Goal: Find specific page/section: Find specific page/section

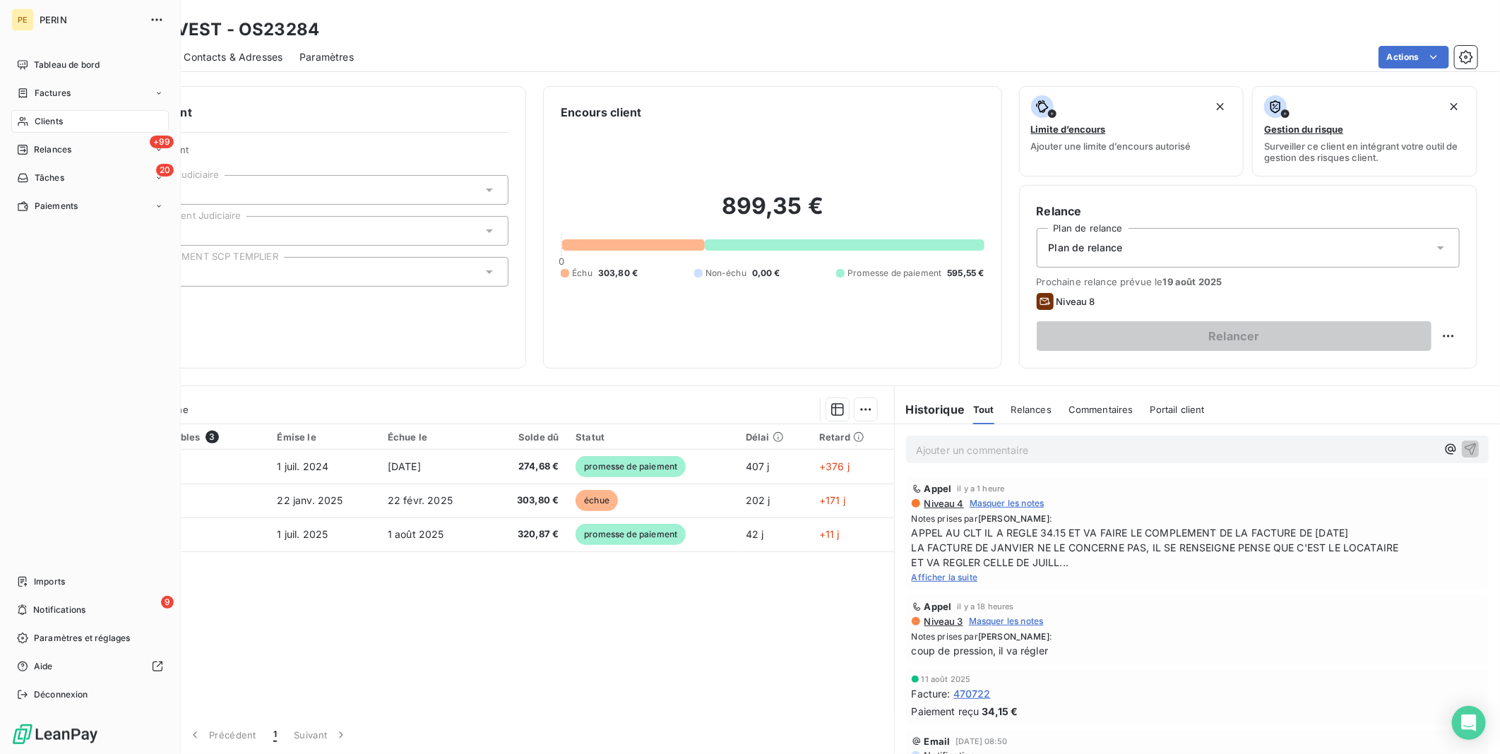
click at [73, 116] on div "Clients" at bounding box center [89, 121] width 157 height 23
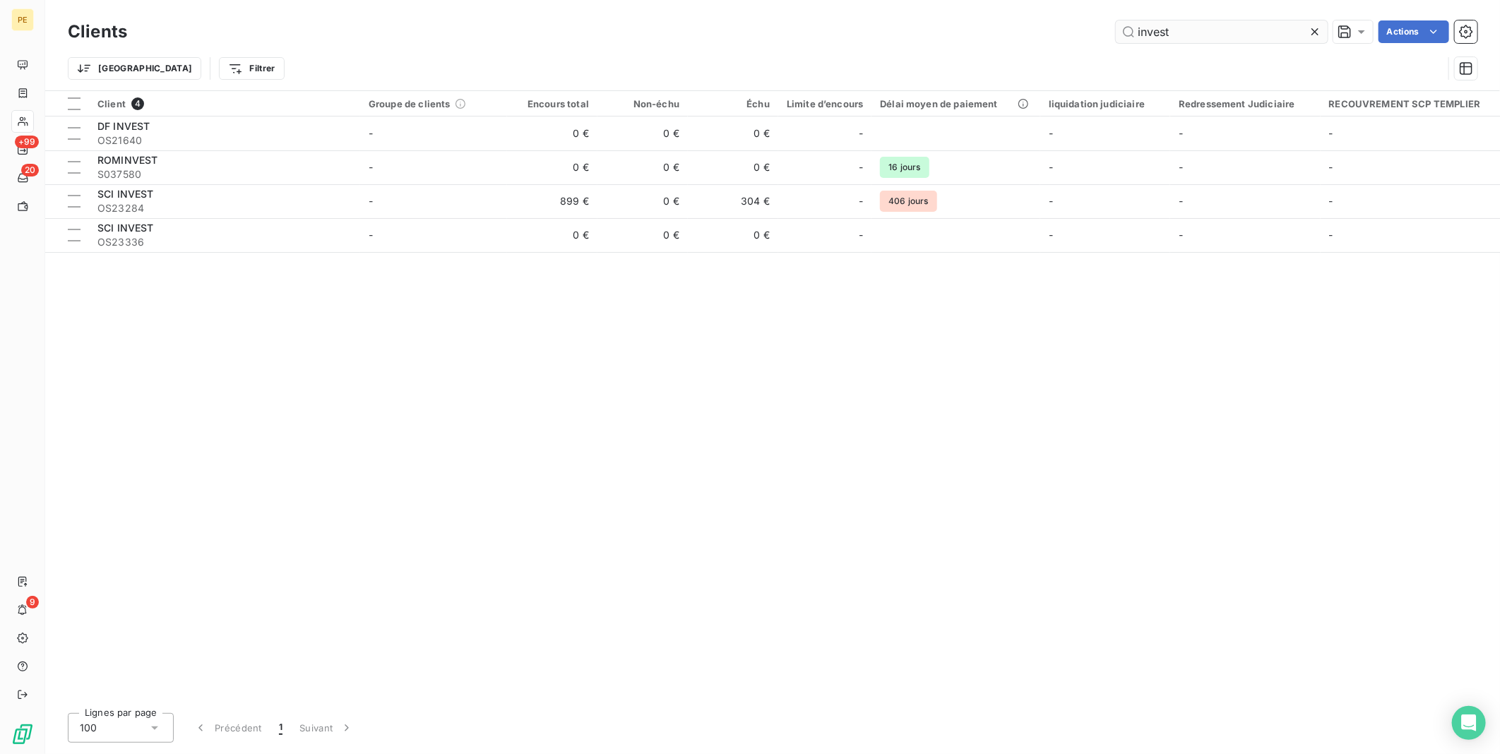
click at [1206, 28] on input "invest" at bounding box center [1221, 31] width 212 height 23
drag, startPoint x: 1206, startPoint y: 32, endPoint x: 958, endPoint y: 16, distance: 248.3
click at [958, 16] on div "Clients invest Actions Trier Filtrer" at bounding box center [772, 45] width 1454 height 90
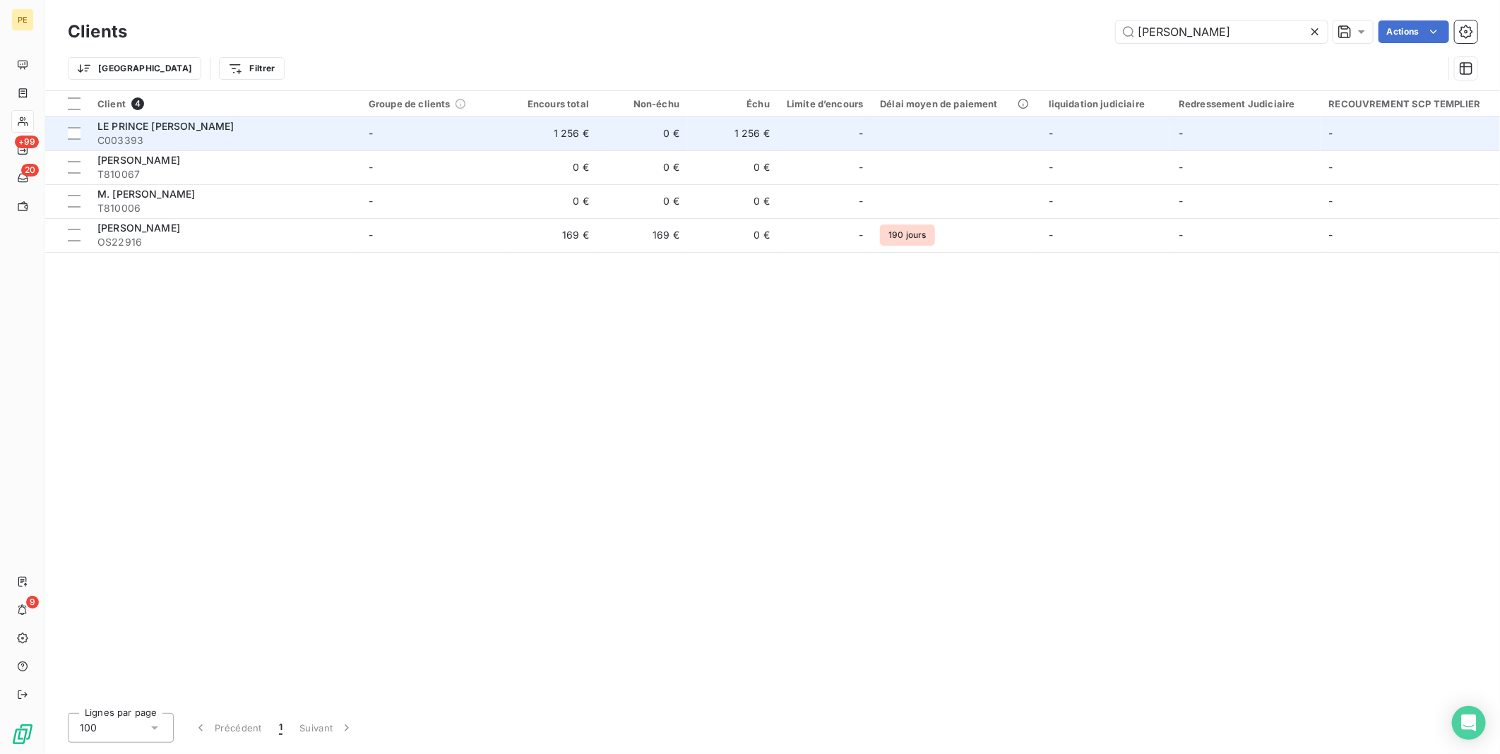
type input "[PERSON_NAME]"
click at [215, 143] on span "C003393" at bounding box center [224, 140] width 254 height 14
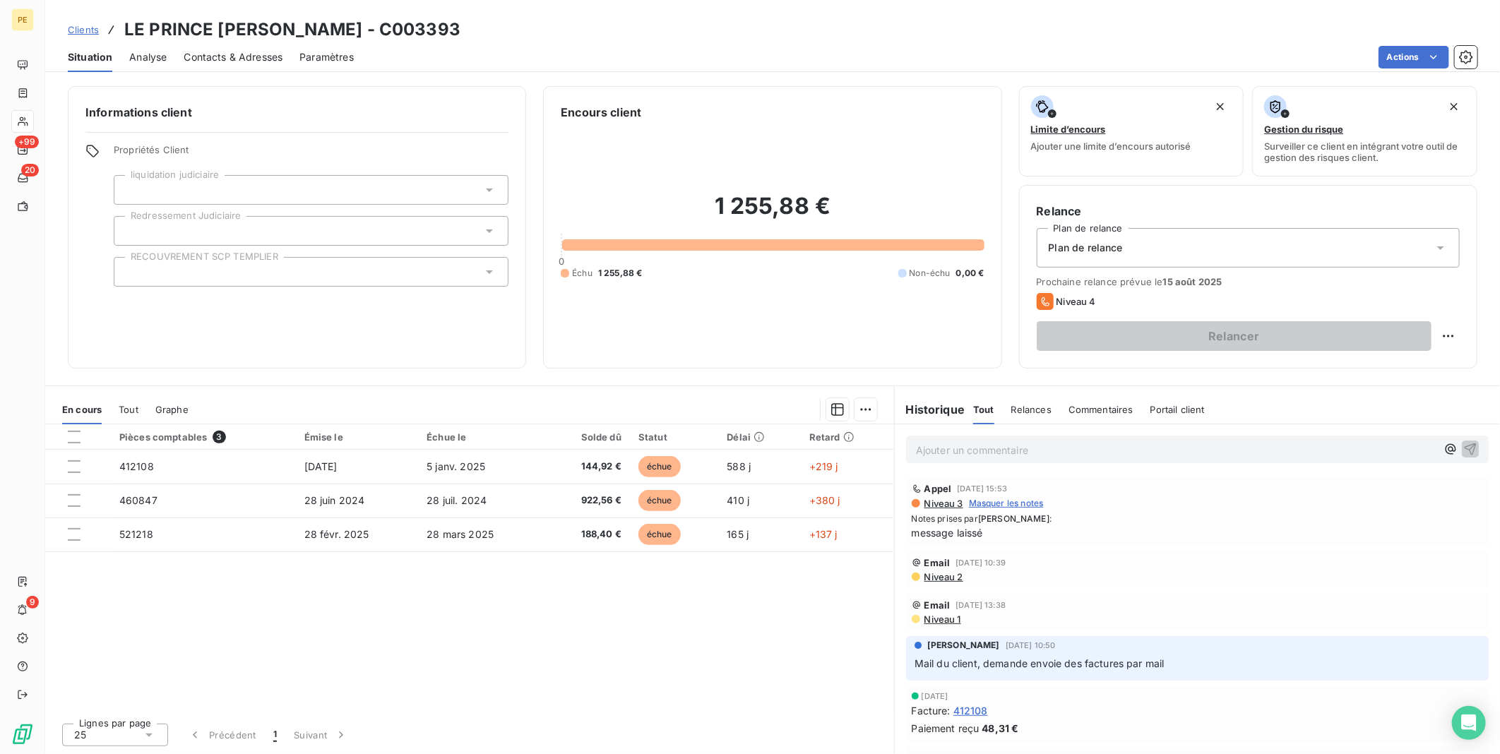
click at [213, 48] on div "Contacts & Adresses" at bounding box center [233, 57] width 99 height 30
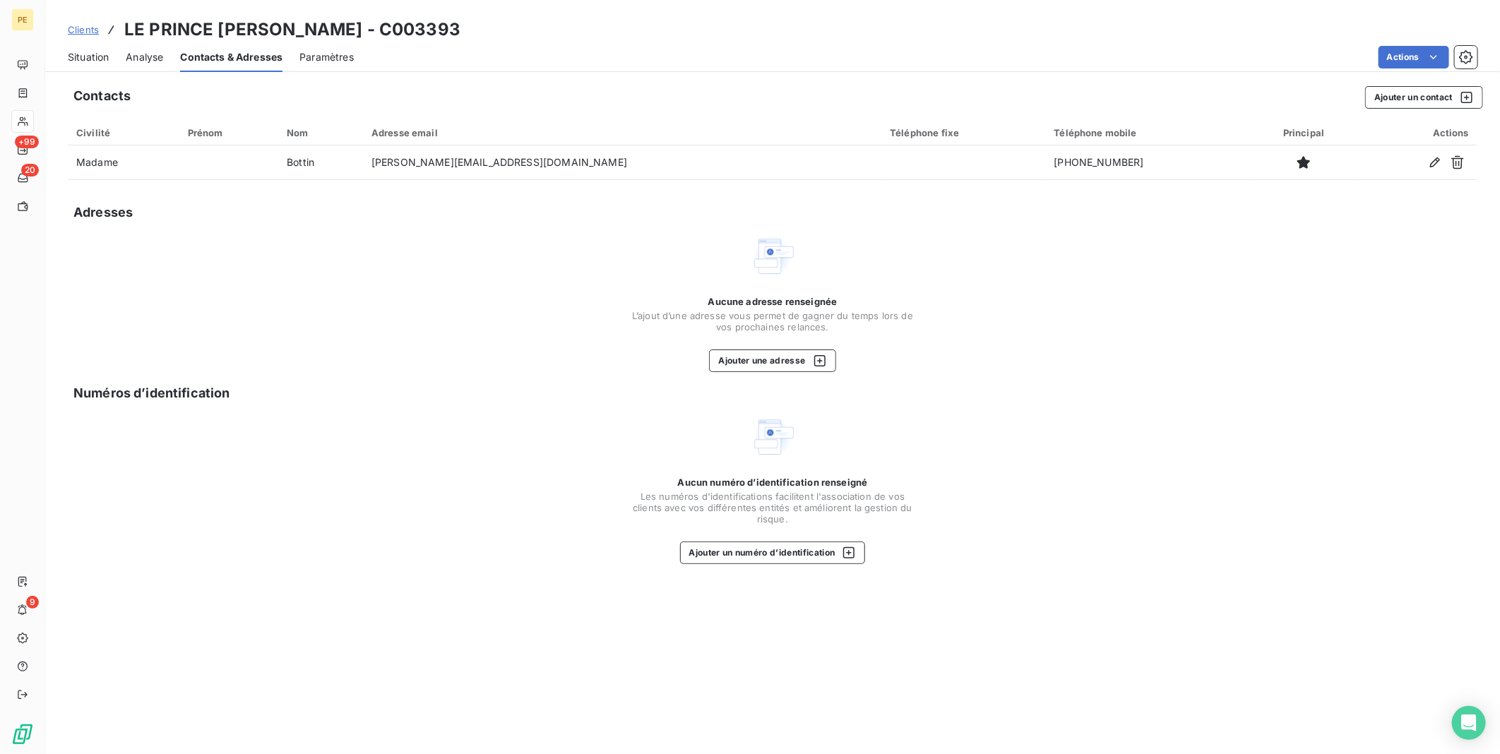
click at [161, 52] on span "Analyse" at bounding box center [144, 57] width 37 height 14
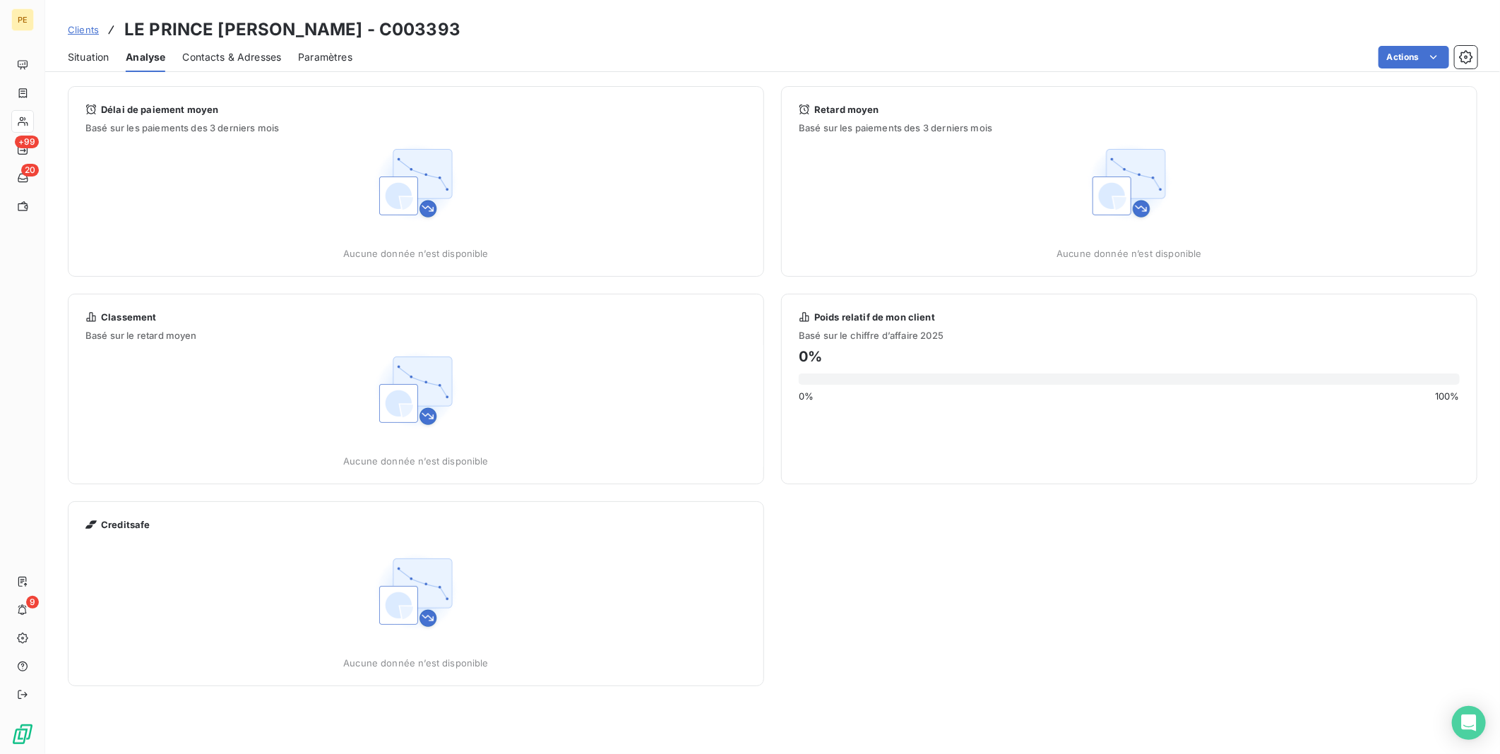
click at [102, 62] on span "Situation" at bounding box center [88, 57] width 41 height 14
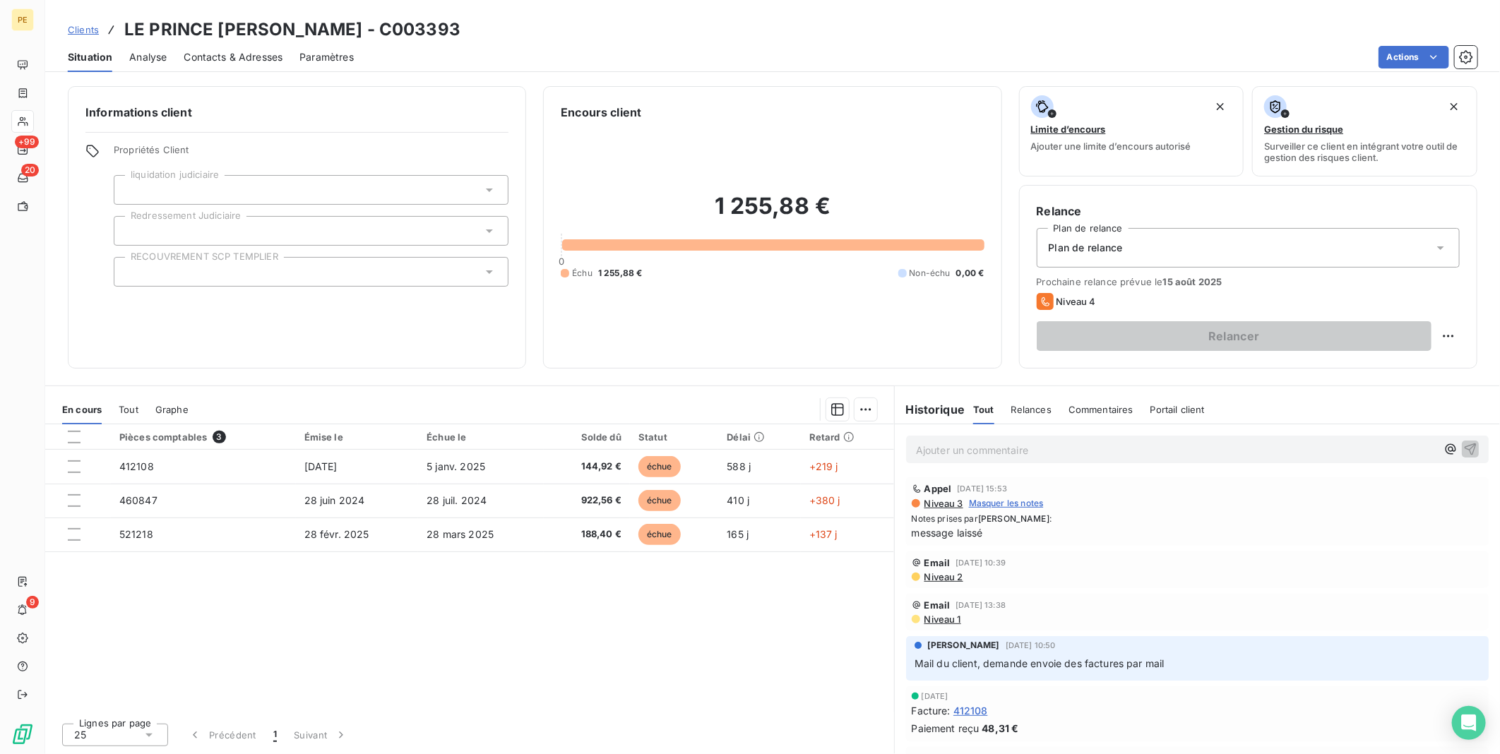
click at [80, 29] on span "Clients" at bounding box center [83, 29] width 31 height 11
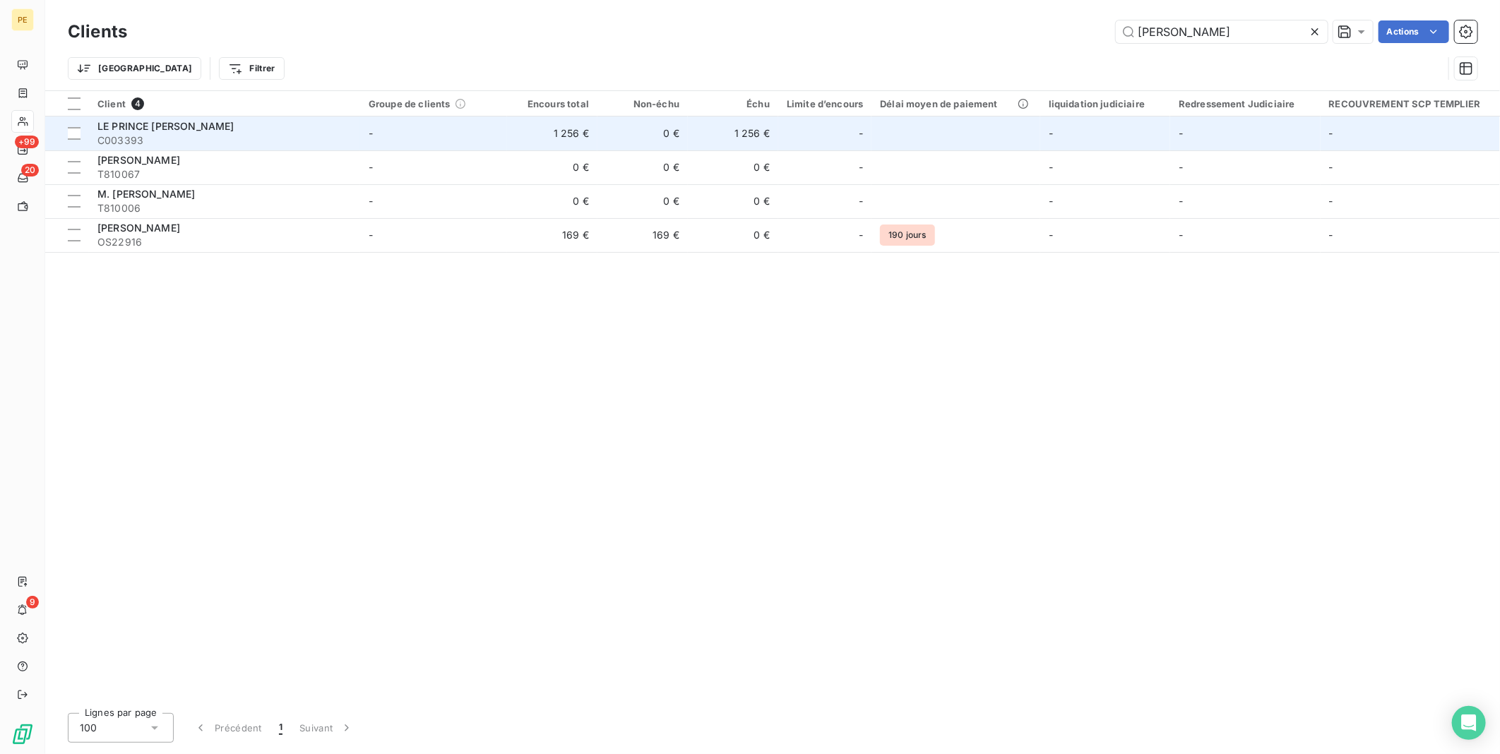
click at [128, 129] on span "LE PRINCE [PERSON_NAME]" at bounding box center [165, 126] width 136 height 12
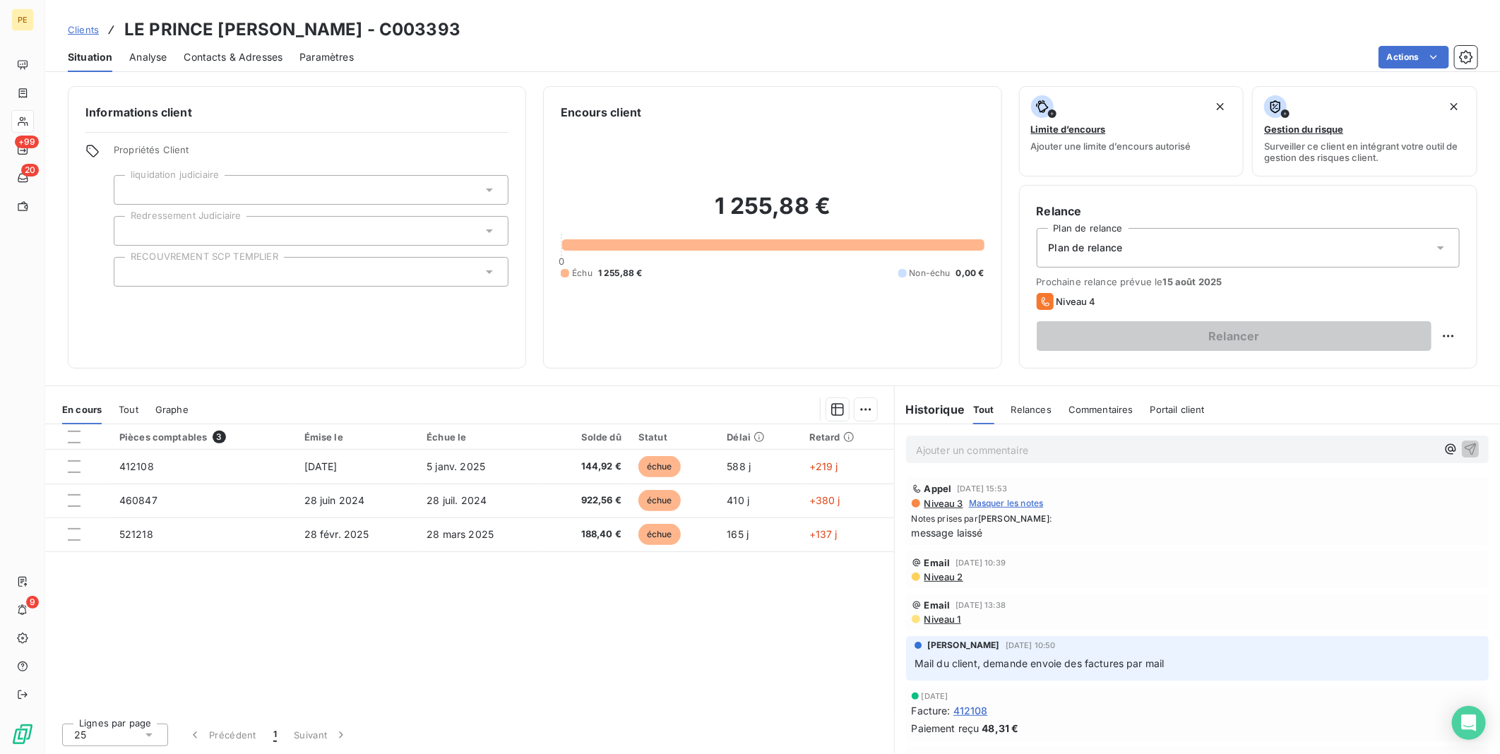
click at [80, 27] on span "Clients" at bounding box center [83, 29] width 31 height 11
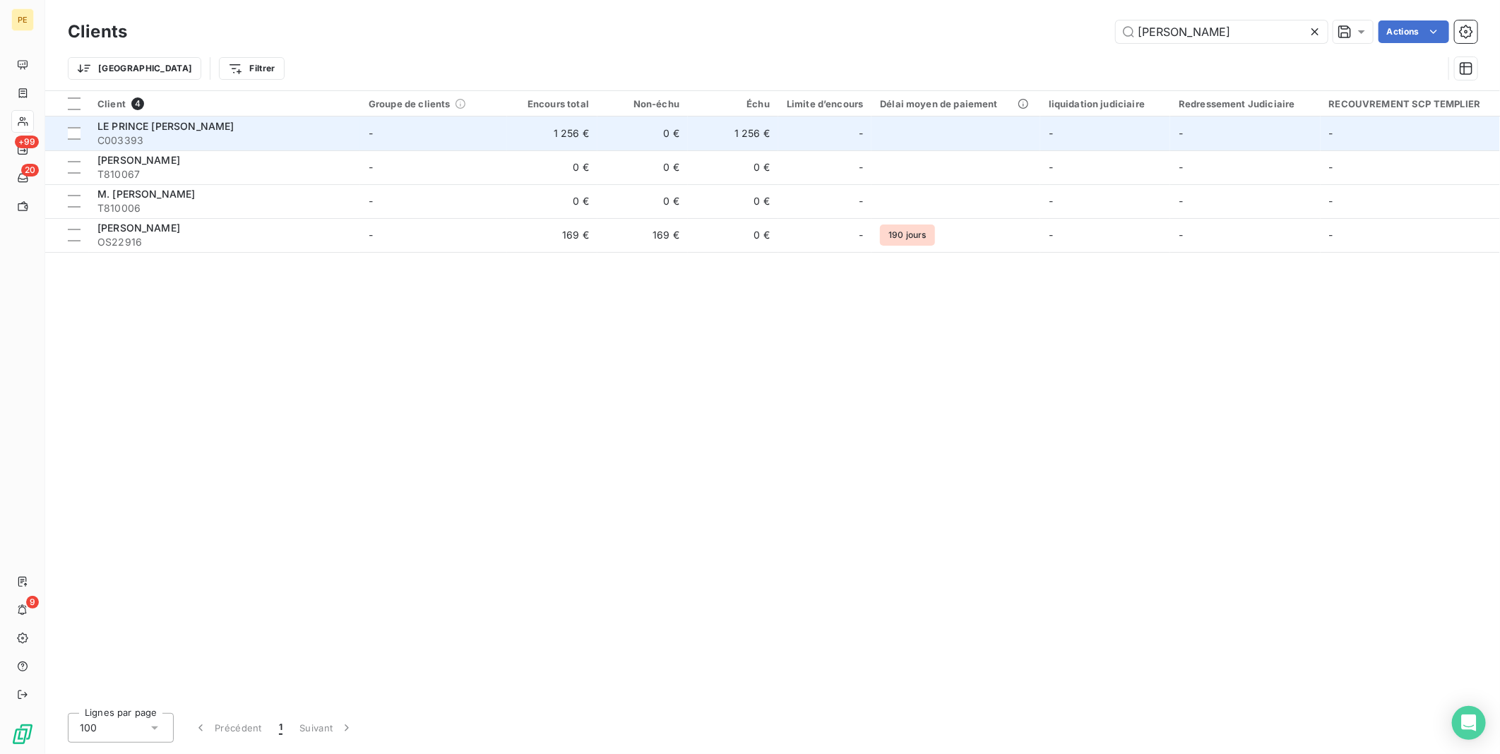
click at [319, 140] on span "C003393" at bounding box center [224, 140] width 254 height 14
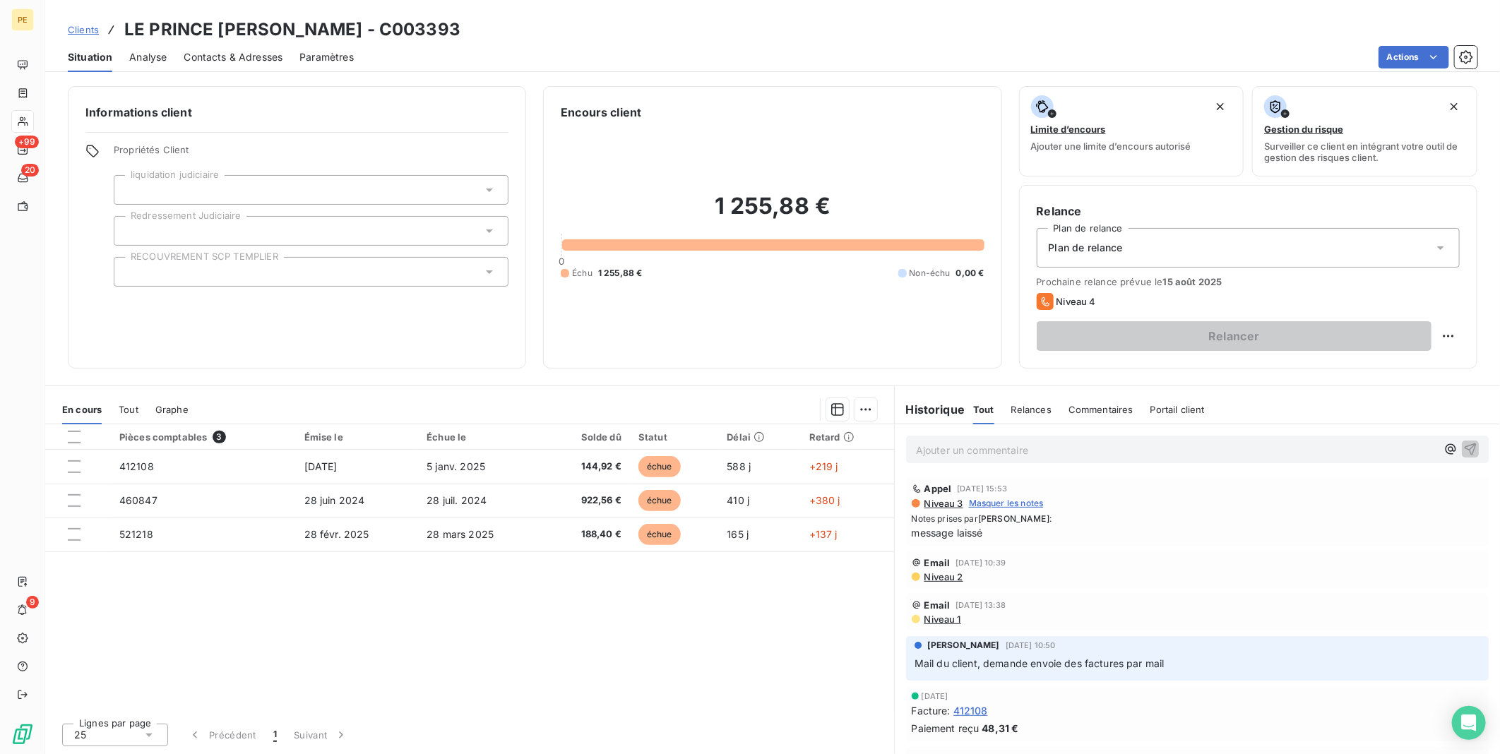
drag, startPoint x: 242, startPoint y: 54, endPoint x: 234, endPoint y: 55, distance: 8.6
click at [239, 54] on span "Contacts & Adresses" at bounding box center [233, 57] width 99 height 14
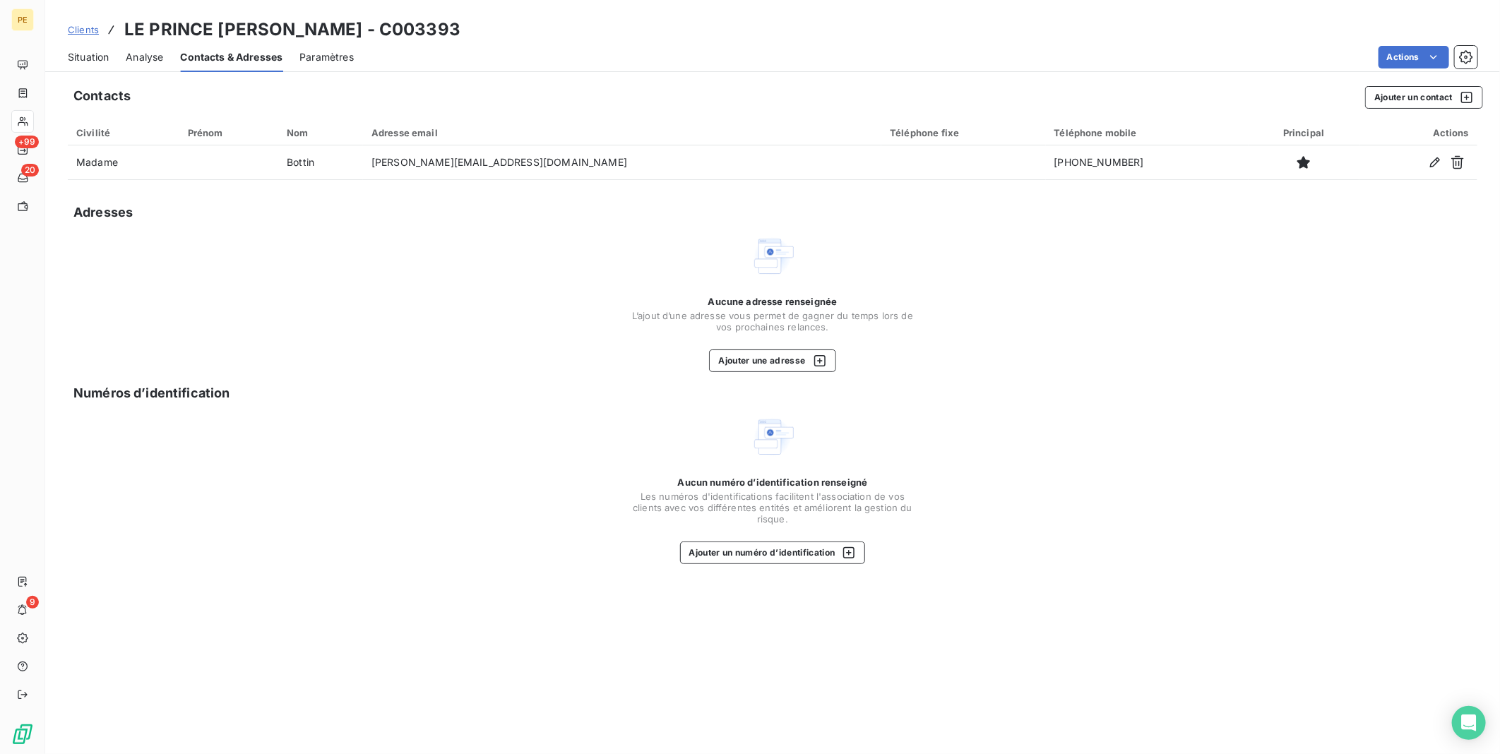
click at [155, 56] on span "Analyse" at bounding box center [144, 57] width 37 height 14
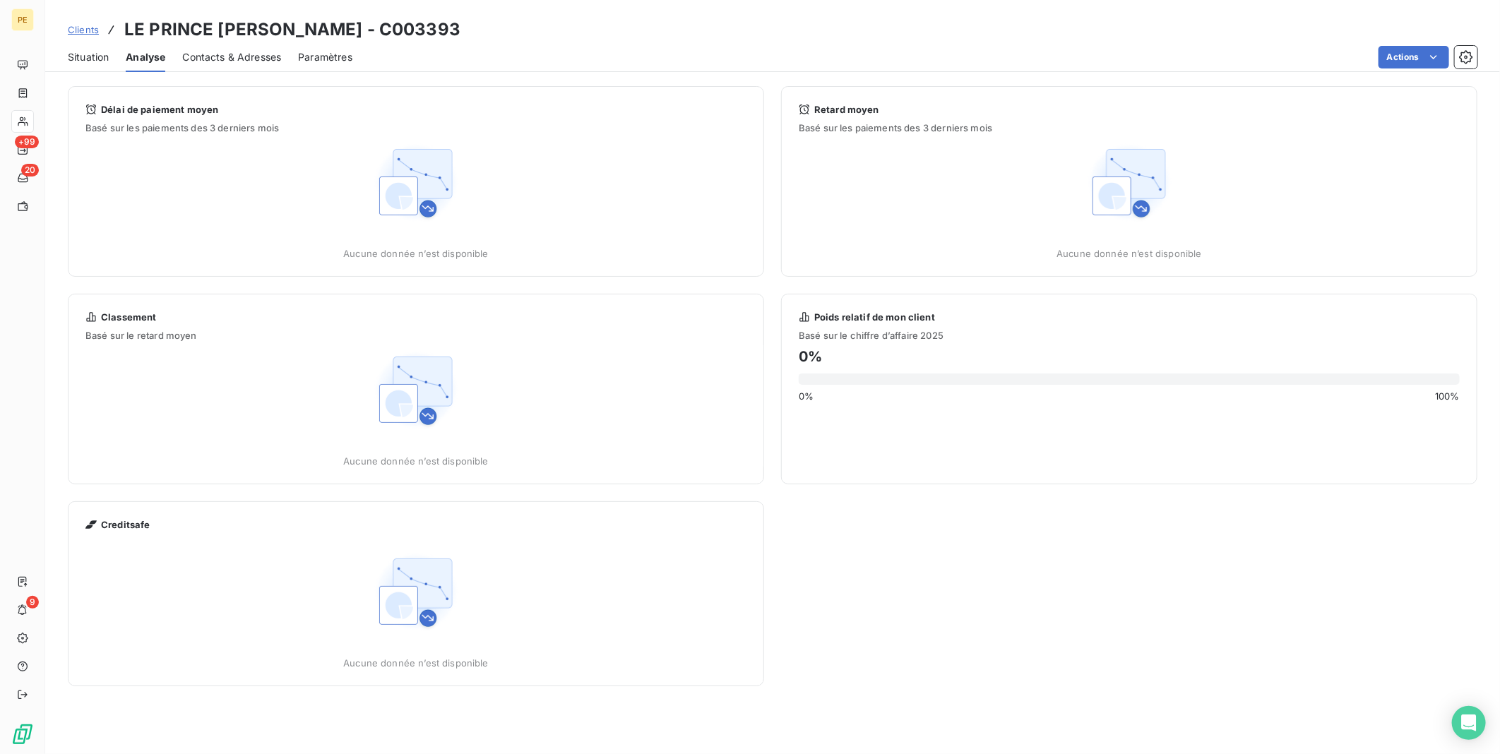
click at [92, 57] on span "Situation" at bounding box center [88, 57] width 41 height 14
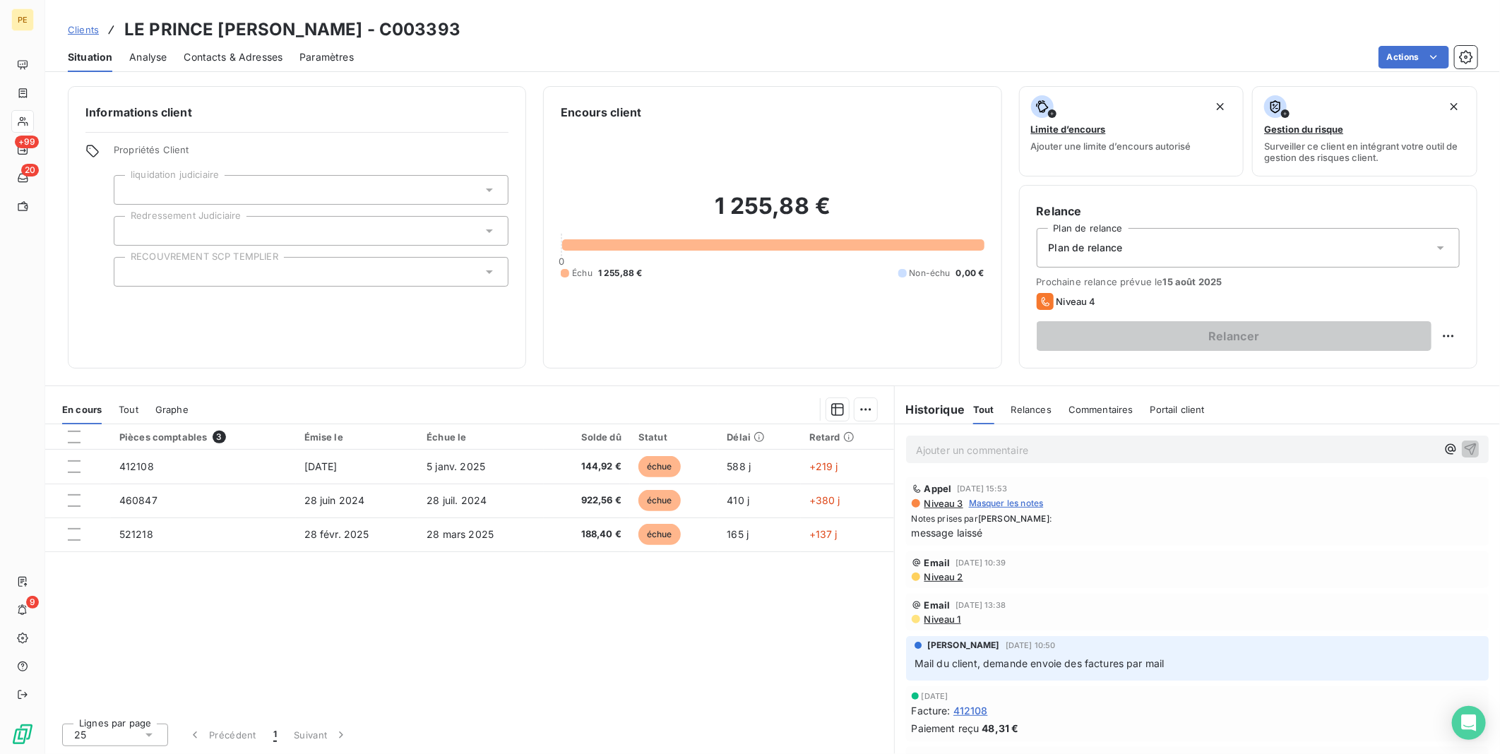
drag, startPoint x: 880, startPoint y: 523, endPoint x: 688, endPoint y: 559, distance: 195.4
drag, startPoint x: 688, startPoint y: 559, endPoint x: 604, endPoint y: 630, distance: 109.2
click at [604, 630] on div "Pièces comptables 3 Émise le Échue le Solde dû Statut Délai Retard 412108 [DATE…" at bounding box center [469, 567] width 849 height 287
click at [101, 29] on div "Clients LE PRINCE [PERSON_NAME] - C003393" at bounding box center [264, 29] width 393 height 25
click at [90, 30] on span "Clients" at bounding box center [83, 29] width 31 height 11
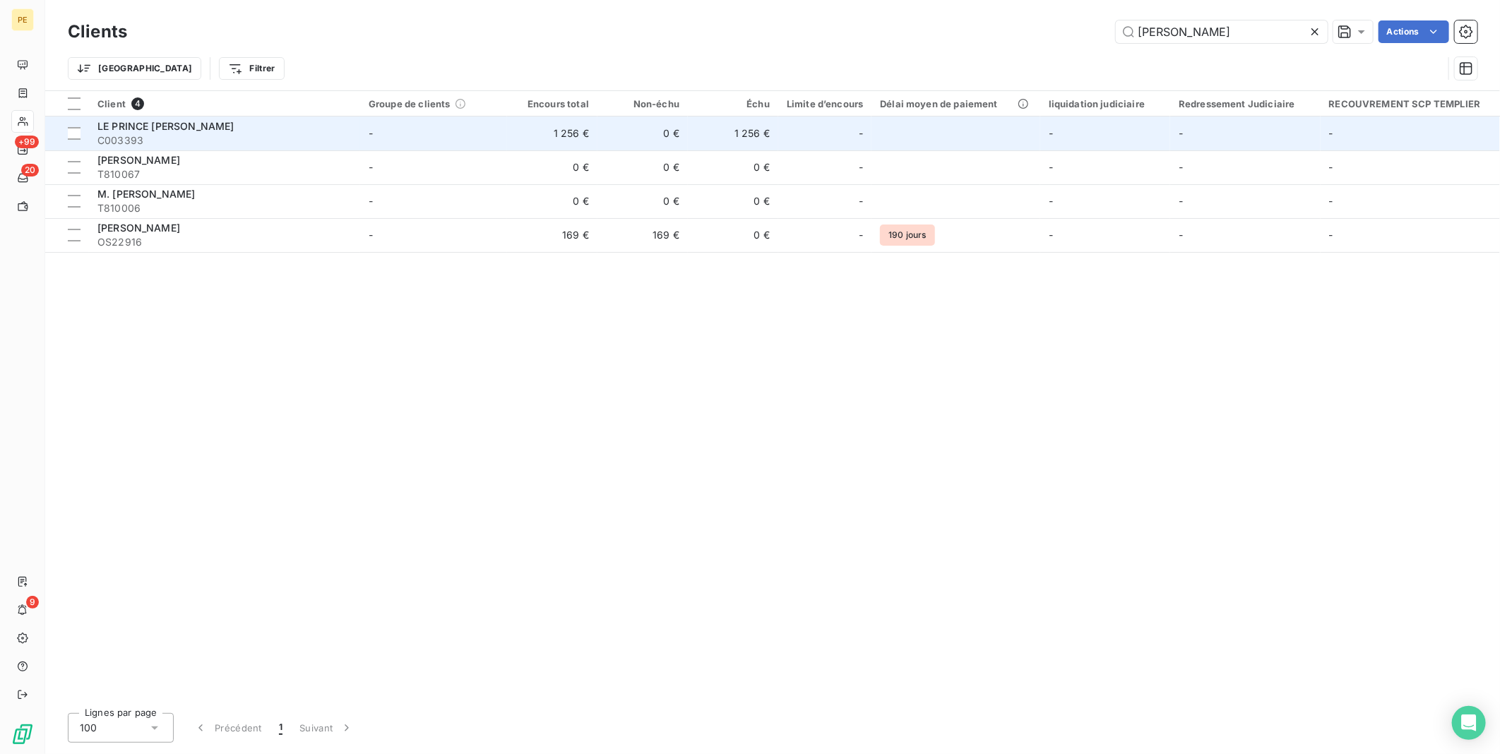
click at [189, 135] on span "C003393" at bounding box center [224, 140] width 254 height 14
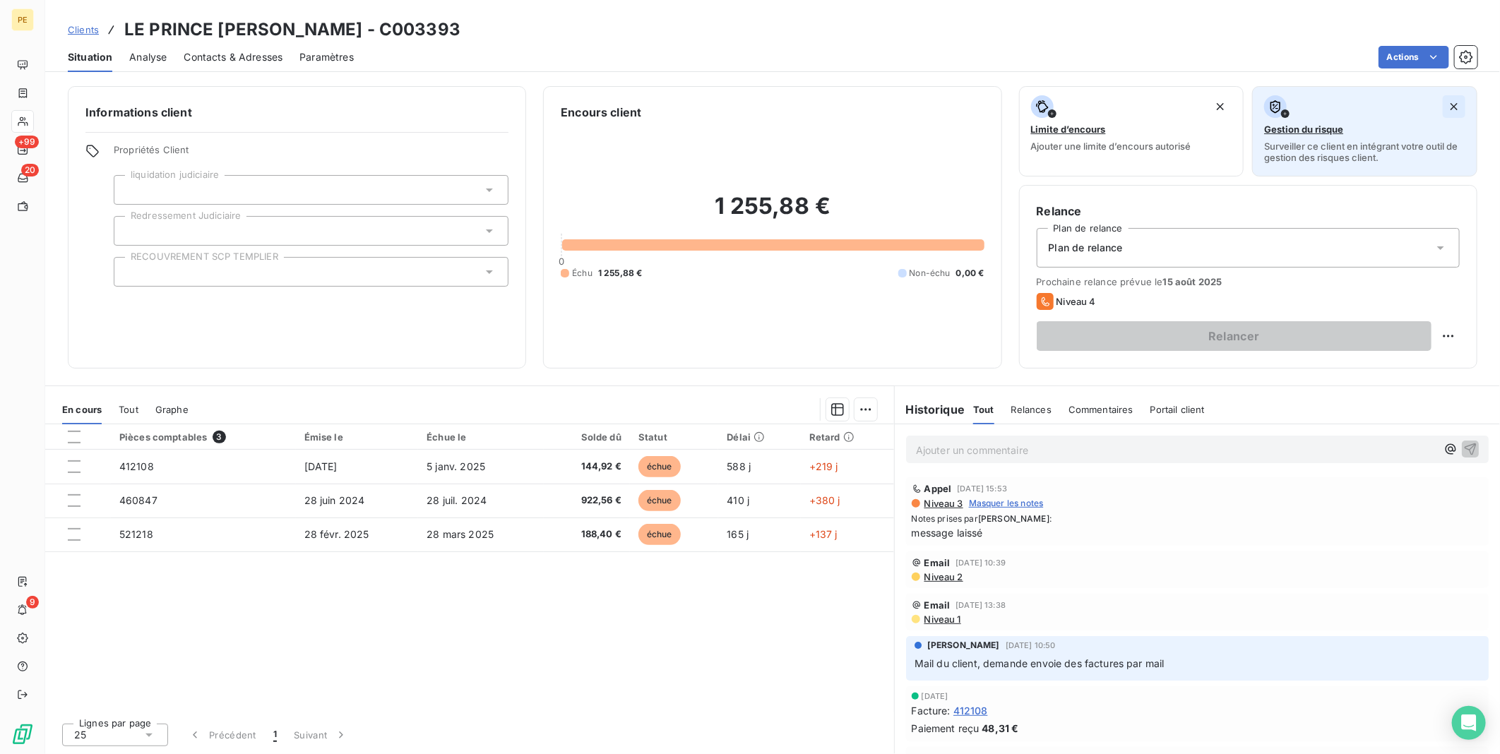
click at [1454, 114] on button "button" at bounding box center [1453, 106] width 23 height 23
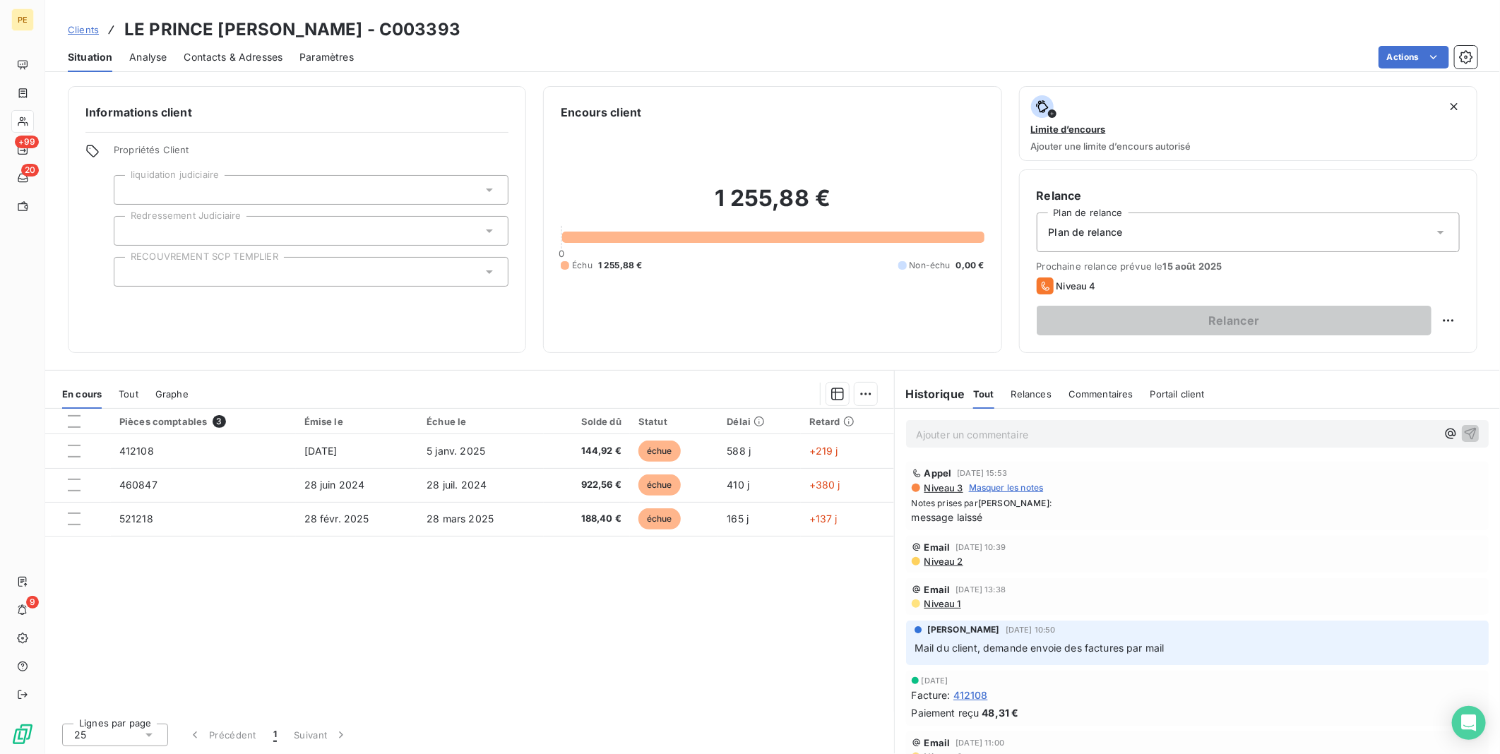
drag, startPoint x: 337, startPoint y: 62, endPoint x: 265, endPoint y: 66, distance: 72.8
click at [328, 64] on div "Paramètres" at bounding box center [326, 57] width 54 height 30
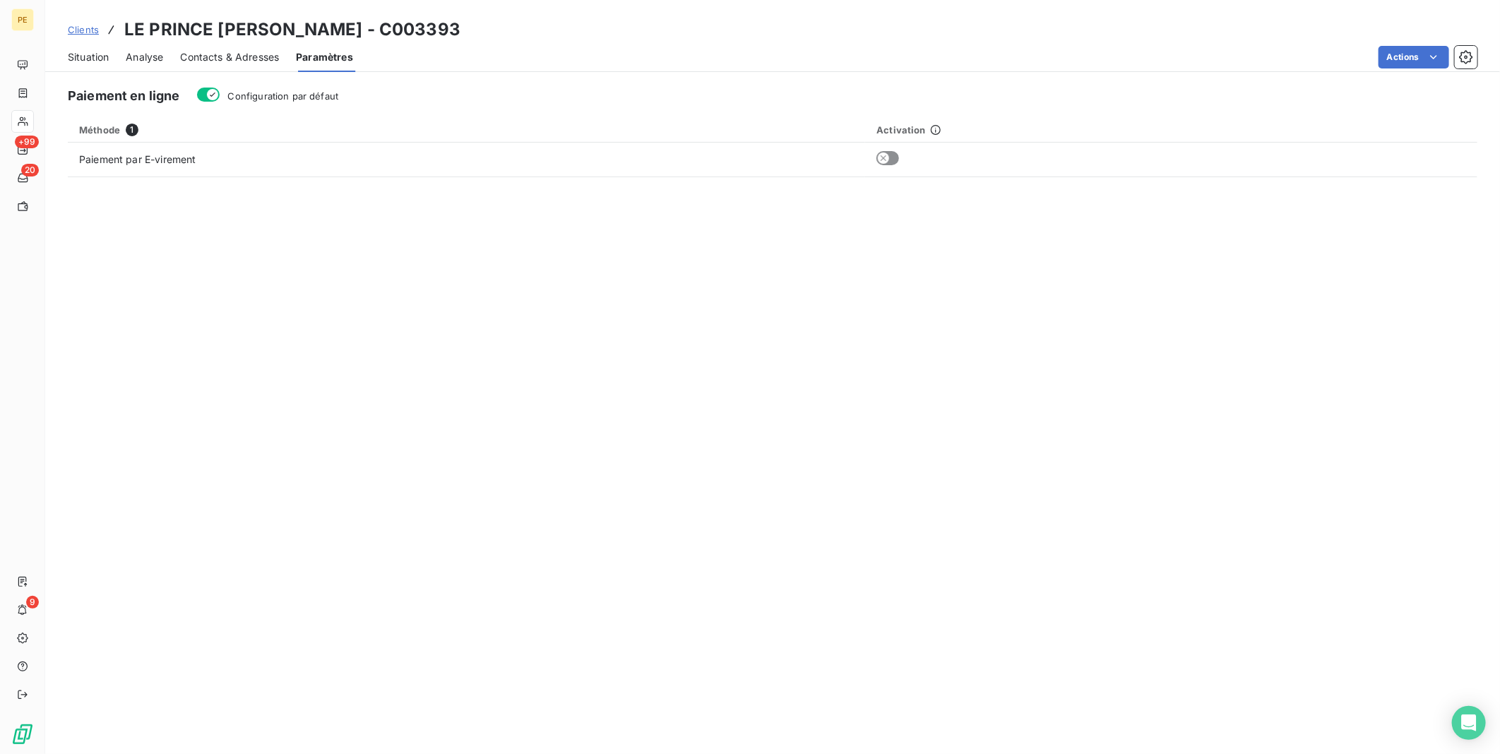
click at [249, 54] on span "Contacts & Adresses" at bounding box center [229, 57] width 99 height 14
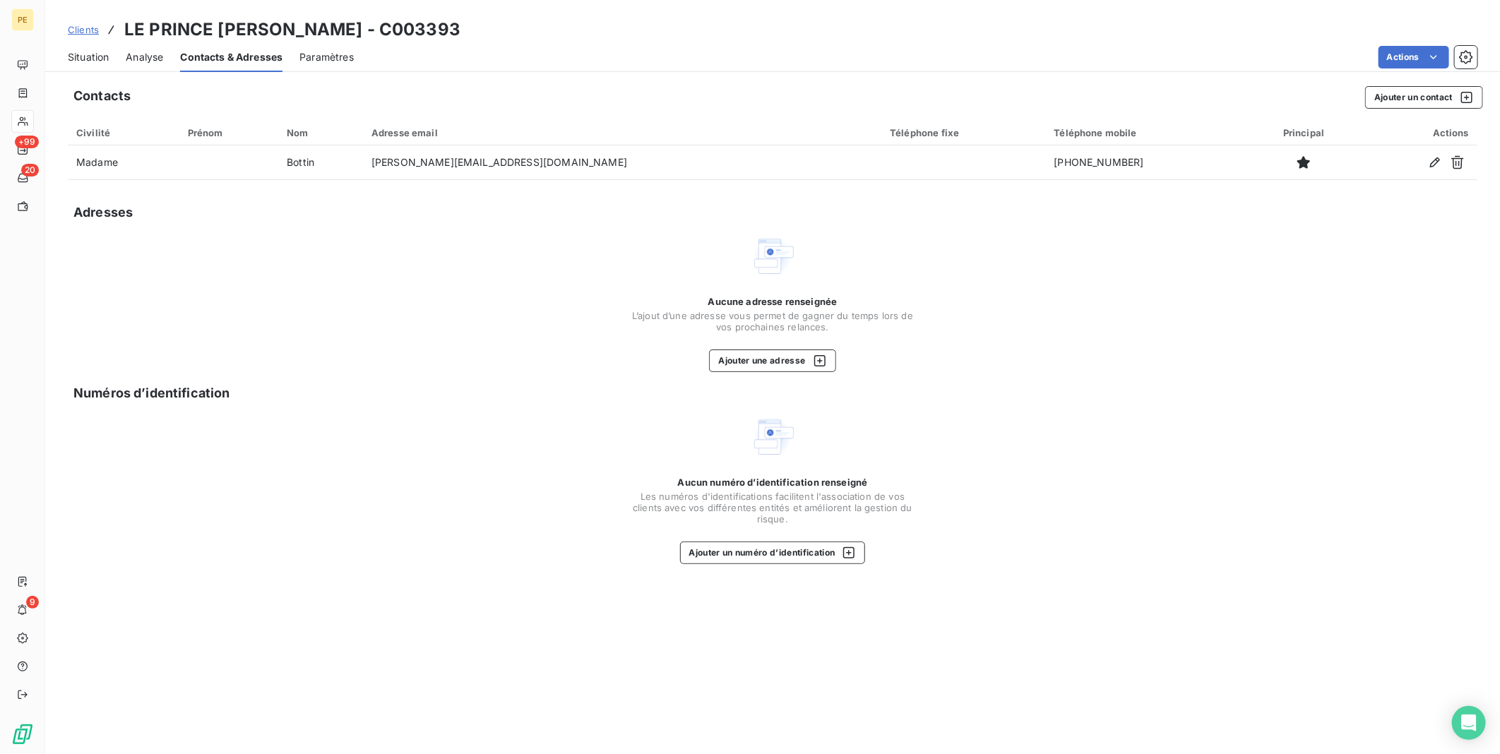
click at [145, 57] on span "Analyse" at bounding box center [144, 57] width 37 height 14
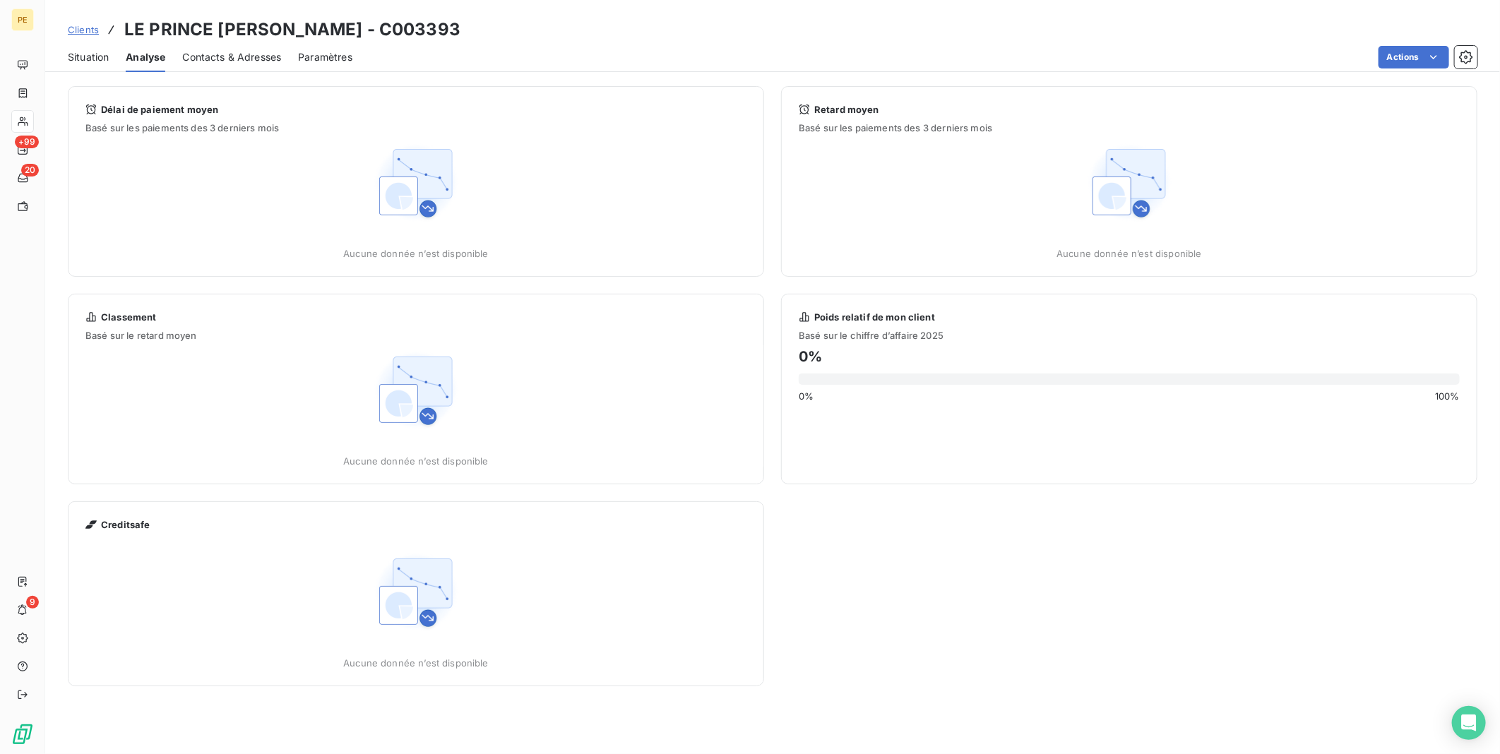
click at [101, 58] on span "Situation" at bounding box center [88, 57] width 41 height 14
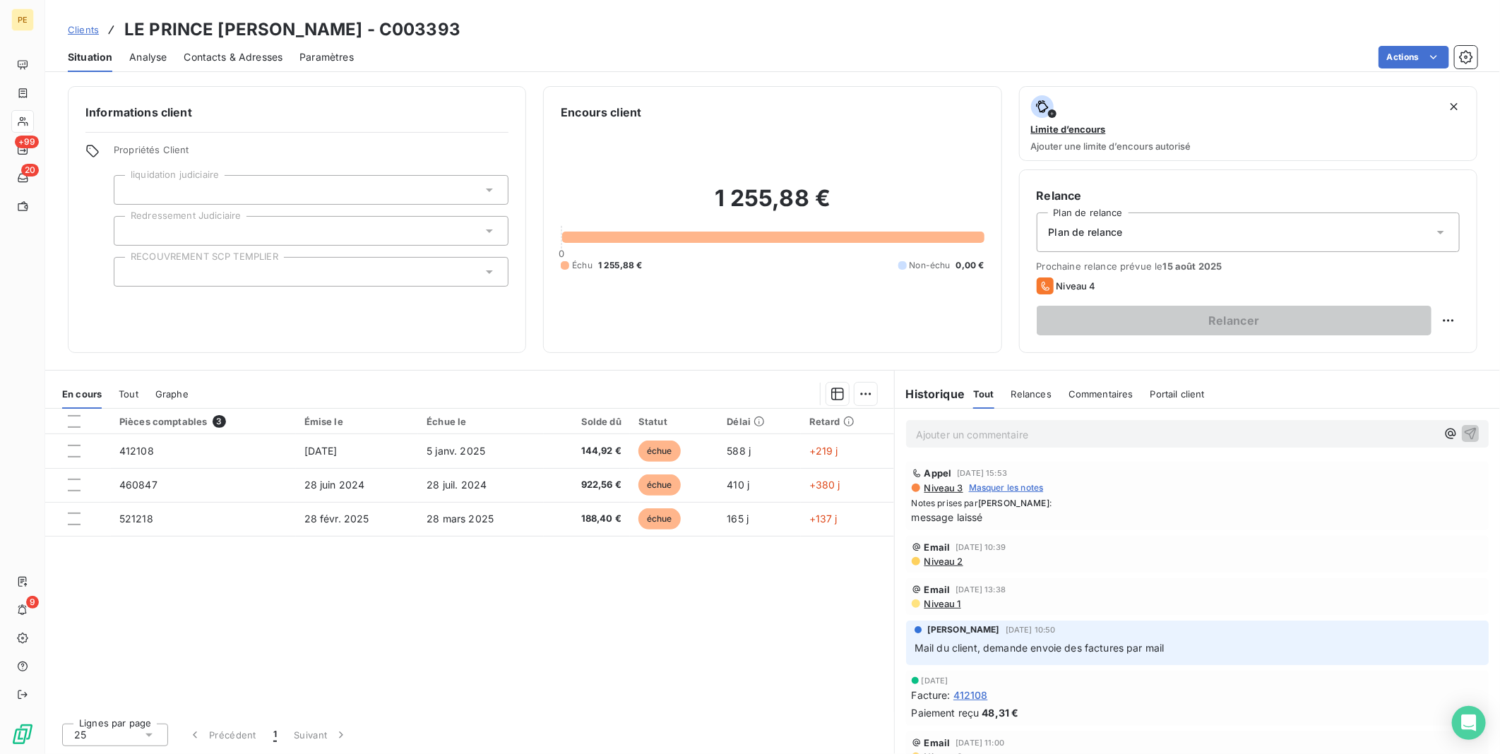
click at [85, 30] on span "Clients" at bounding box center [83, 29] width 31 height 11
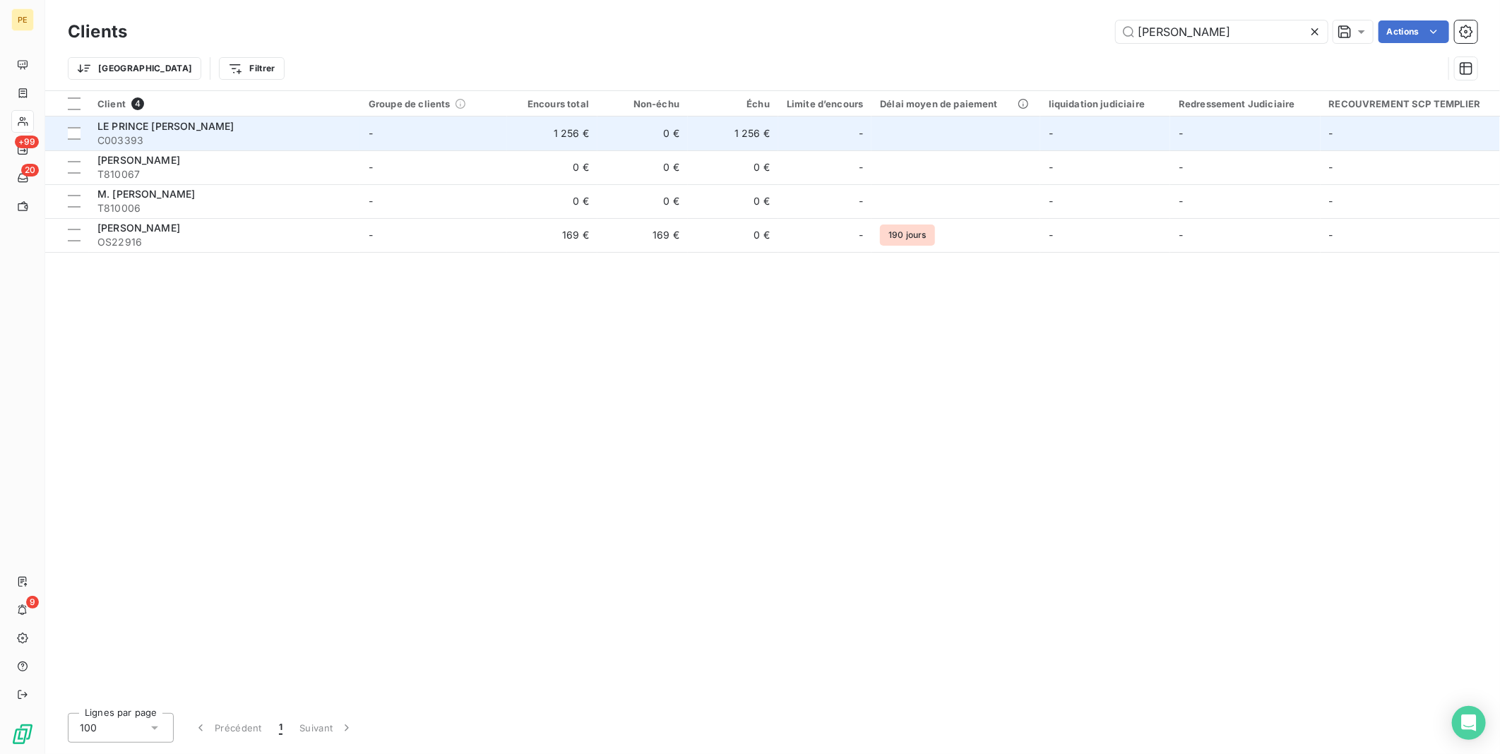
click at [146, 125] on span "LE PRINCE [PERSON_NAME]" at bounding box center [165, 126] width 136 height 12
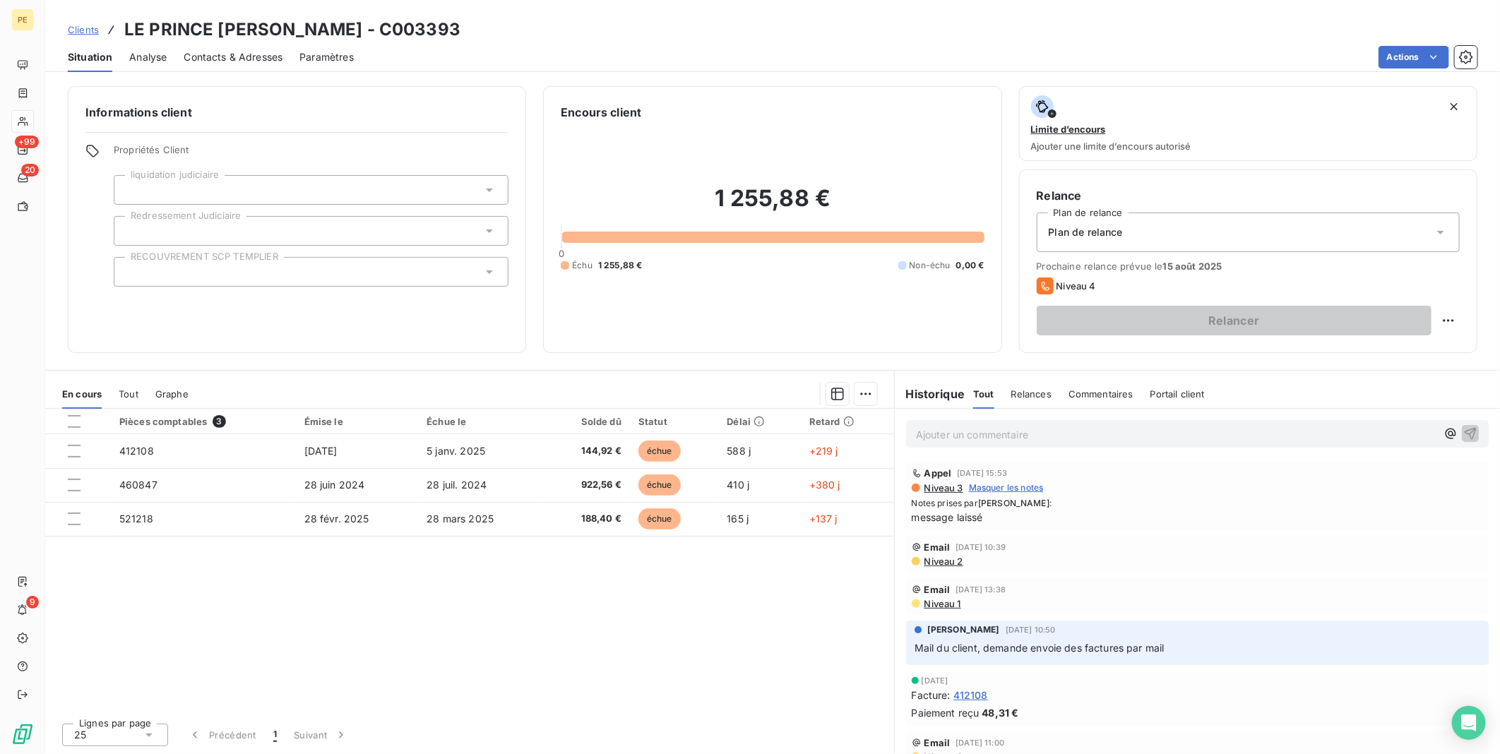
click at [144, 56] on span "Analyse" at bounding box center [147, 57] width 37 height 14
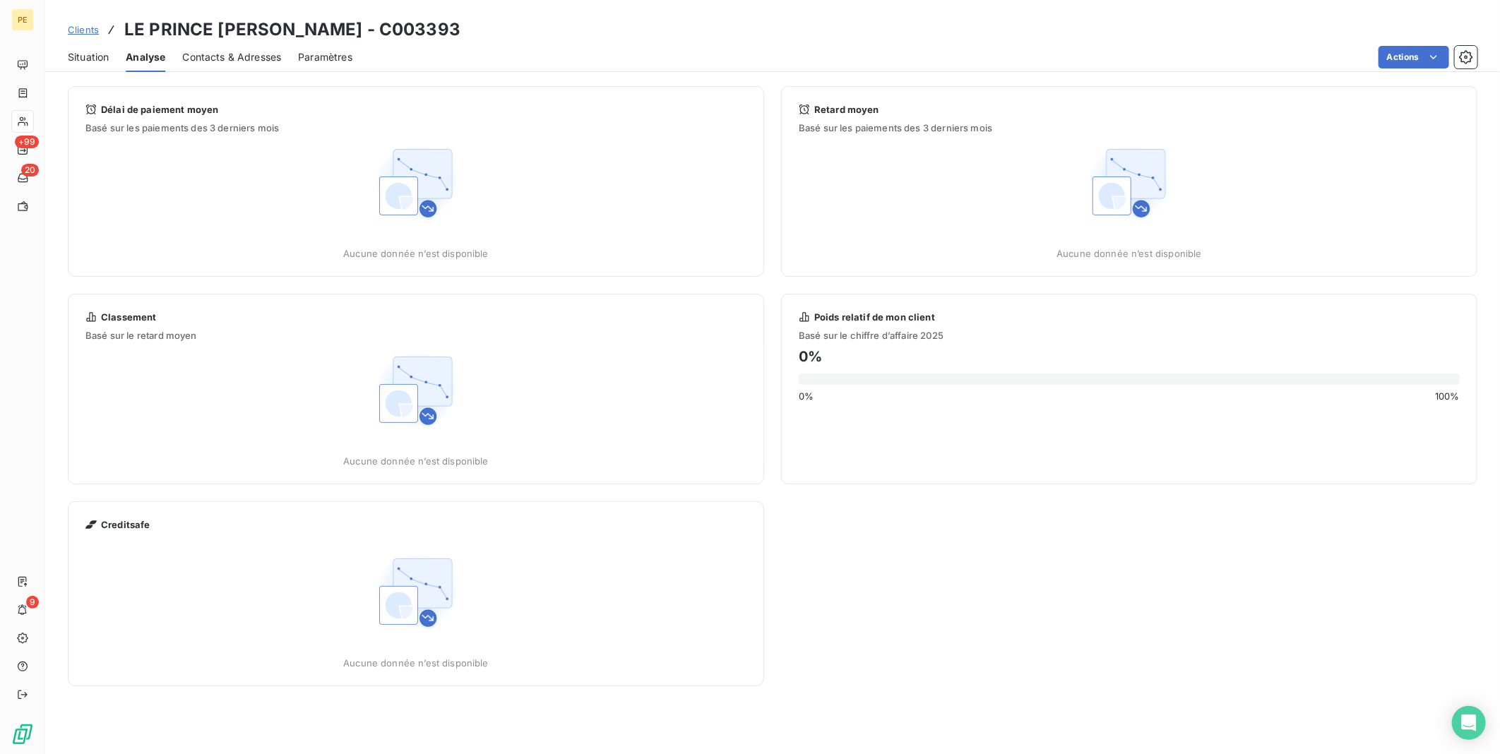
click at [206, 61] on span "Contacts & Adresses" at bounding box center [231, 57] width 99 height 14
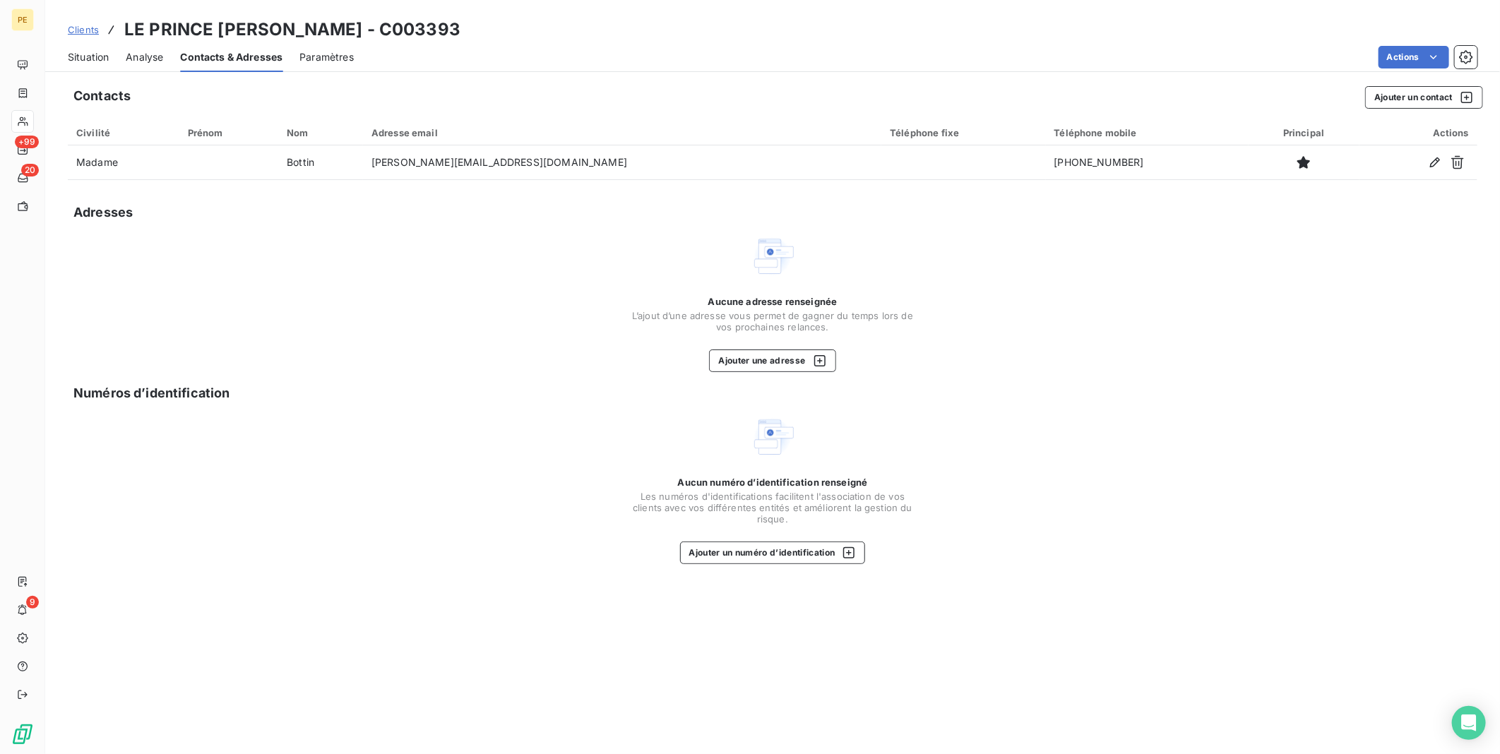
click at [348, 54] on span "Paramètres" at bounding box center [326, 57] width 54 height 14
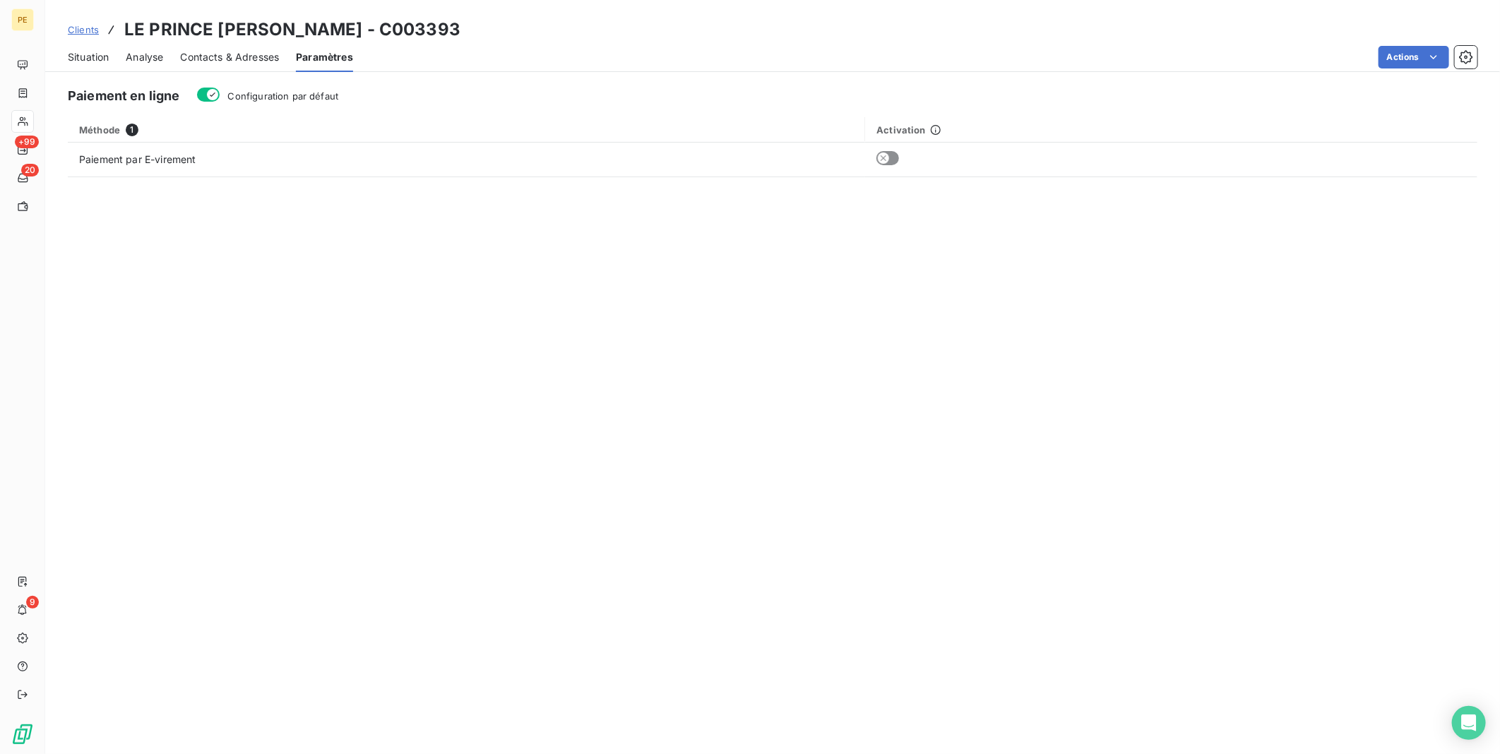
click at [94, 30] on span "Clients" at bounding box center [83, 29] width 31 height 11
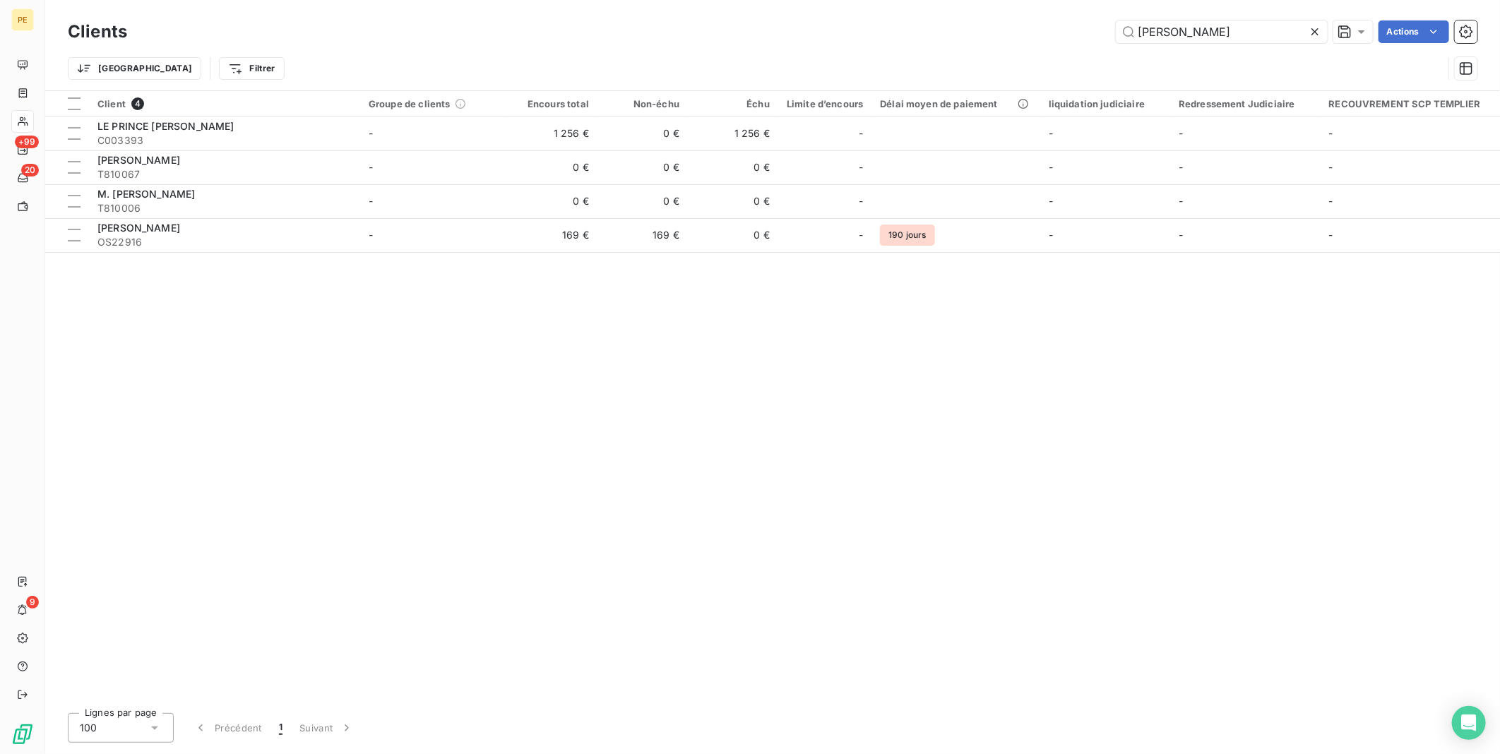
click at [232, 383] on div "Client 4 Groupe de clients Encours total Non-échu Échu Limite d’encours Délai m…" at bounding box center [772, 396] width 1454 height 611
